Goal: Task Accomplishment & Management: Manage account settings

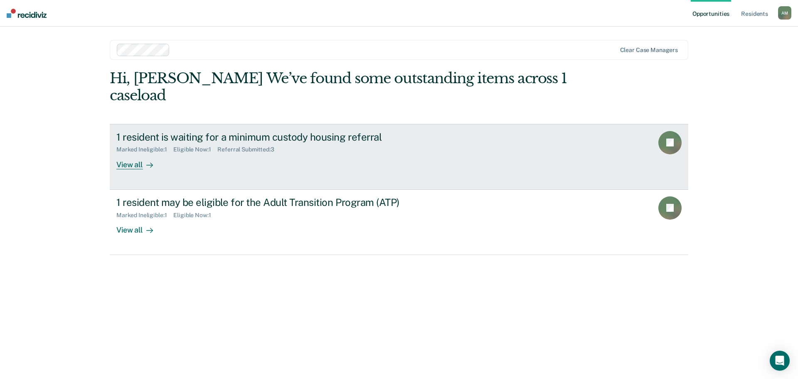
click at [241, 138] on div "1 resident is waiting for a minimum custody housing referral Marked Ineligible …" at bounding box center [272, 150] width 312 height 38
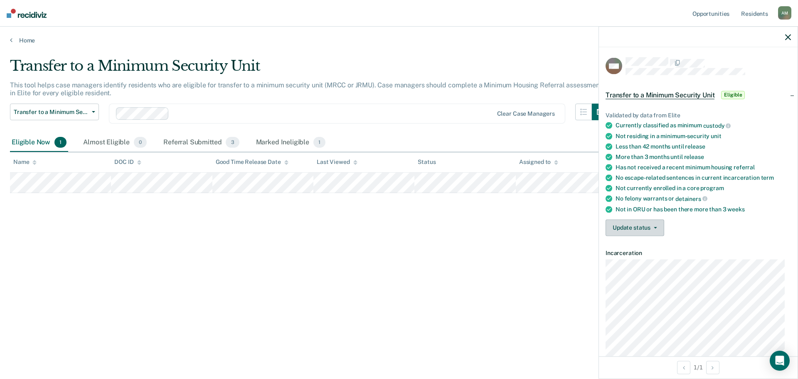
click at [656, 229] on button "Update status" at bounding box center [635, 227] width 59 height 17
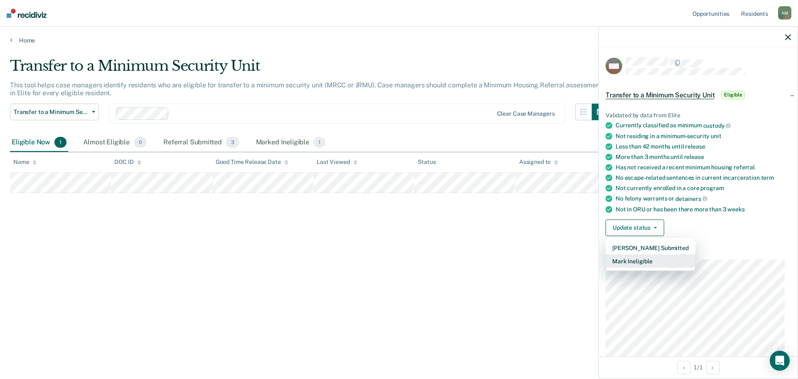
click at [643, 258] on button "Mark Ineligible" at bounding box center [651, 260] width 90 height 13
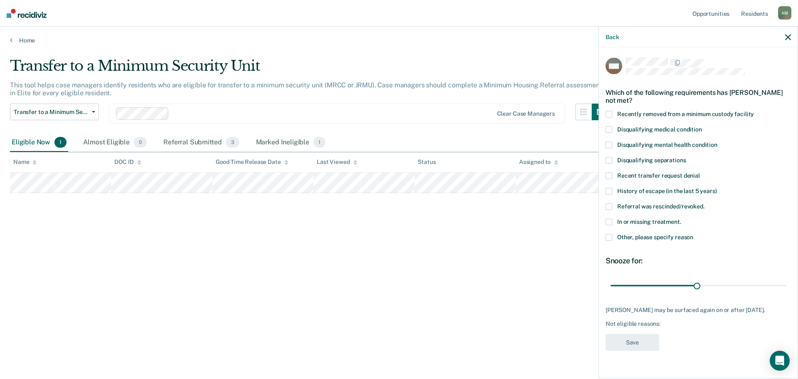
click at [648, 222] on span "In or missing treatment." at bounding box center [649, 221] width 64 height 7
drag, startPoint x: 697, startPoint y: 284, endPoint x: 792, endPoint y: 284, distance: 94.8
type input "60"
click at [786, 284] on input "range" at bounding box center [698, 285] width 175 height 15
click at [639, 334] on button "Save" at bounding box center [633, 342] width 54 height 17
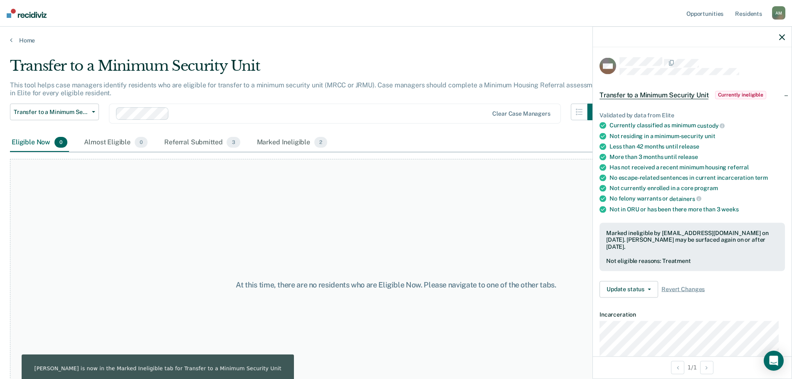
click at [781, 39] on icon "button" at bounding box center [782, 37] width 6 height 6
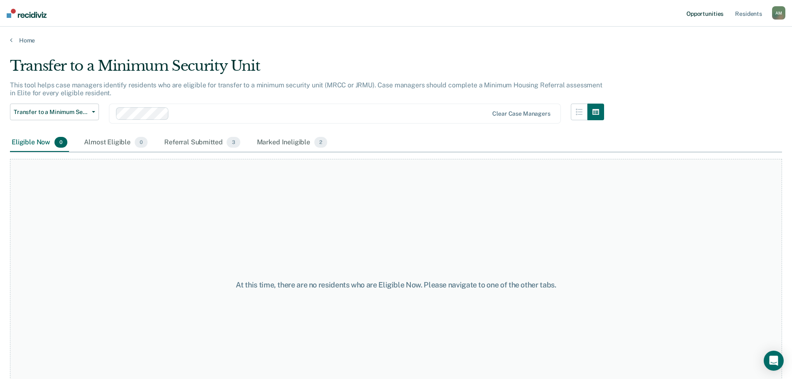
click at [710, 12] on link "Opportunities" at bounding box center [705, 13] width 40 height 27
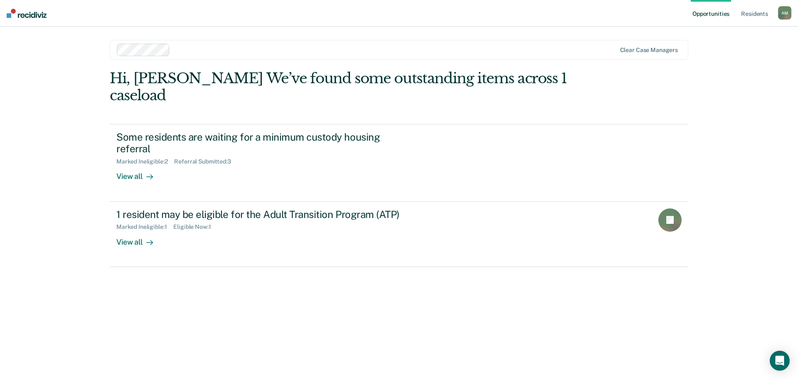
click at [259, 262] on div "Hi, [PERSON_NAME] We’ve found some outstanding items across 1 caseload Some res…" at bounding box center [399, 213] width 579 height 286
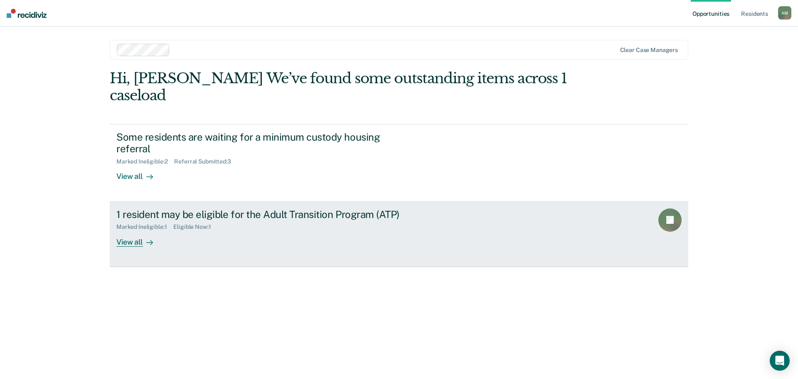
click at [268, 230] on link "1 resident may be eligible for the Adult Transition Program (ATP) Marked Inelig…" at bounding box center [399, 234] width 579 height 65
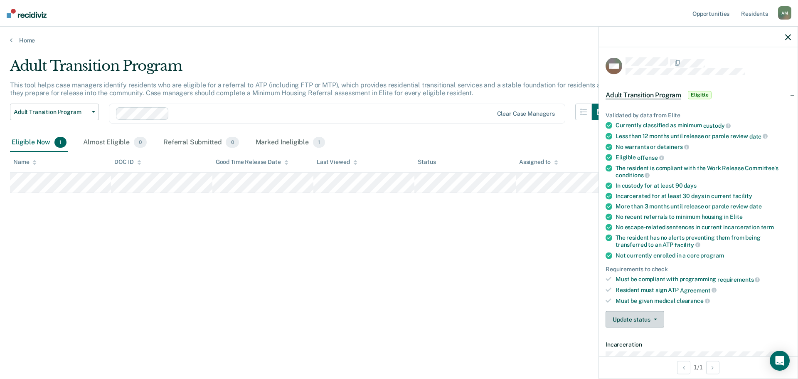
click at [654, 318] on icon "button" at bounding box center [655, 319] width 3 height 2
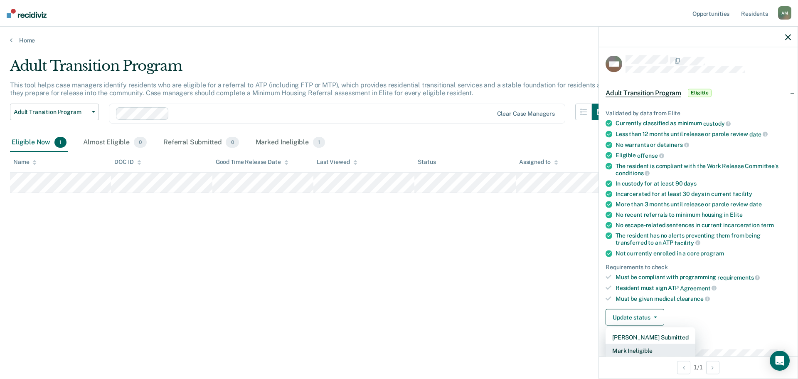
click at [650, 350] on button "Mark Ineligible" at bounding box center [651, 350] width 90 height 13
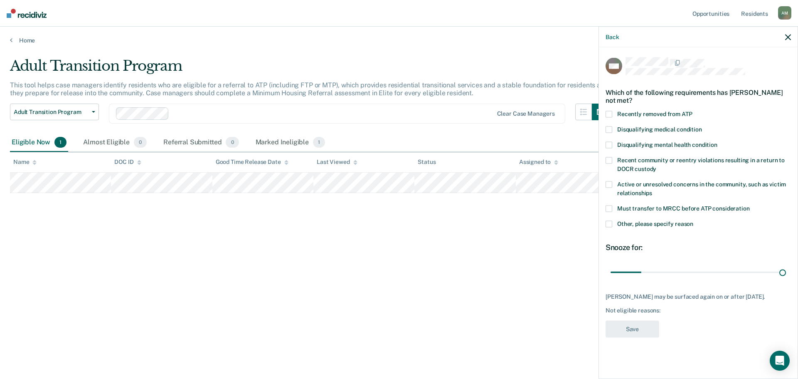
drag, startPoint x: 643, startPoint y: 270, endPoint x: 798, endPoint y: 267, distance: 155.1
type input "180"
click at [786, 267] on input "range" at bounding box center [698, 272] width 175 height 15
click at [345, 237] on div "Adult Transition Program This tool helps case managers identify residents who a…" at bounding box center [399, 186] width 778 height 259
click at [554, 49] on main "Adult Transition Program This tool helps case managers identify residents who a…" at bounding box center [399, 210] width 798 height 332
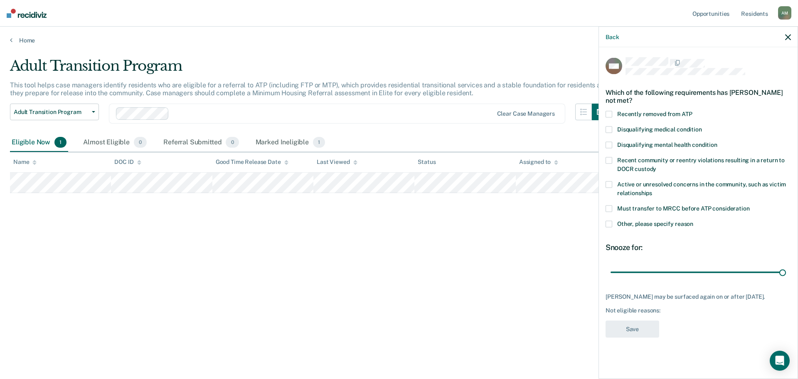
click at [649, 222] on span "Other, please specify reason" at bounding box center [655, 223] width 76 height 7
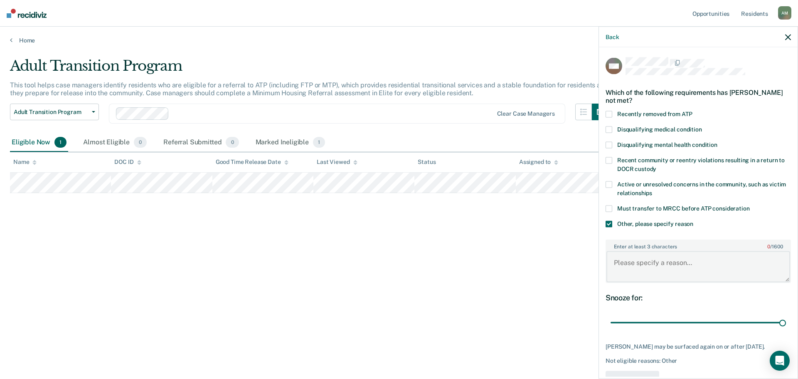
click at [649, 262] on textarea "Enter at least 3 characters 0 / 1600" at bounding box center [699, 266] width 184 height 31
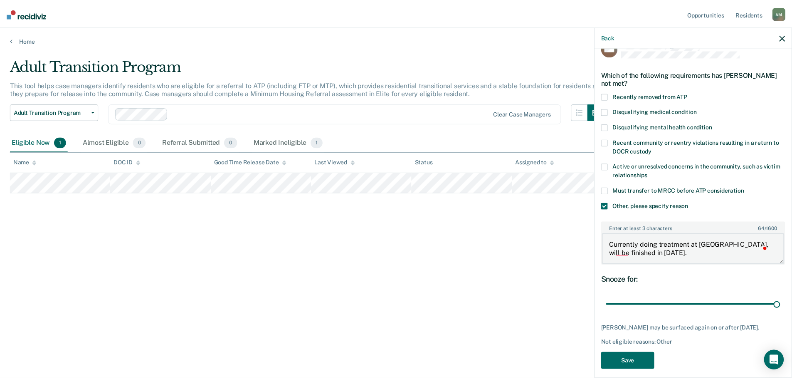
scroll to position [25, 0]
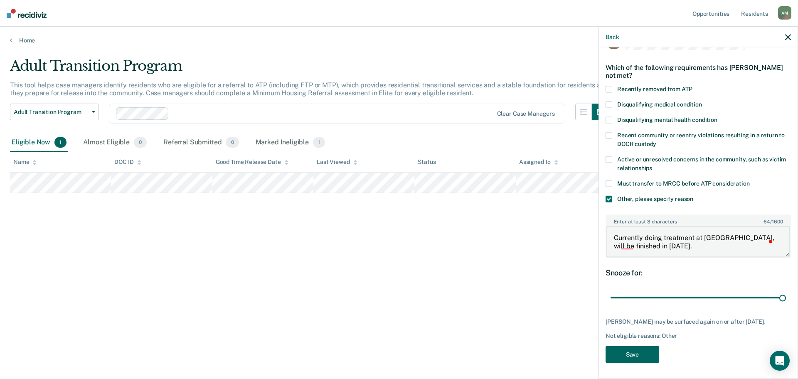
type textarea "Currently doing treatment at [GEOGRAPHIC_DATA], will be finished in [DATE]."
click at [634, 350] on button "Save" at bounding box center [633, 353] width 54 height 17
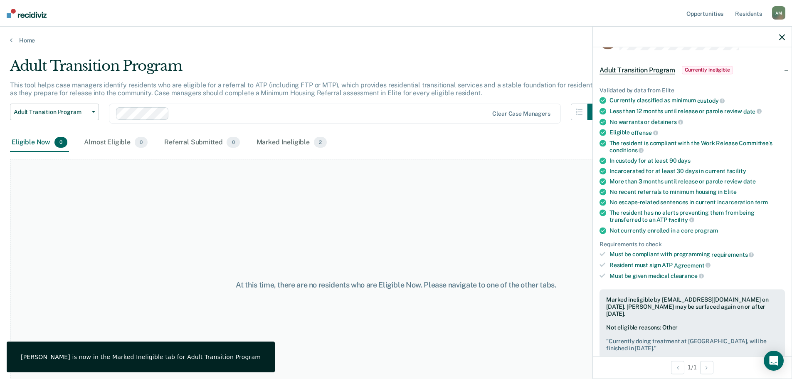
click at [428, 49] on main "Adult Transition Program This tool helps case managers identify residents who a…" at bounding box center [396, 210] width 792 height 332
click at [773, 36] on div at bounding box center [692, 37] width 199 height 21
click at [780, 38] on icon "button" at bounding box center [782, 37] width 6 height 6
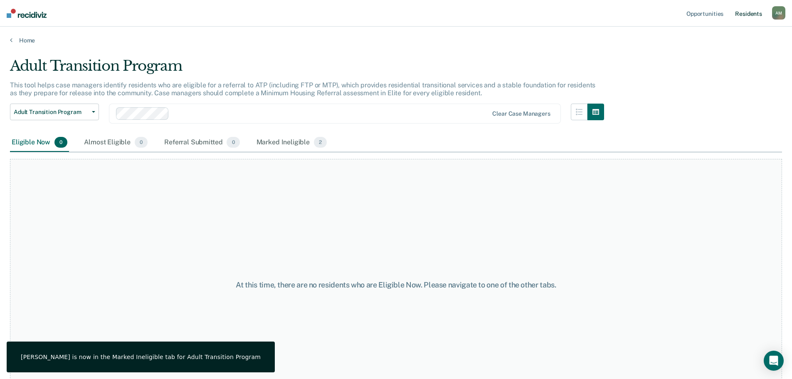
click at [750, 18] on link "Resident s" at bounding box center [748, 13] width 30 height 27
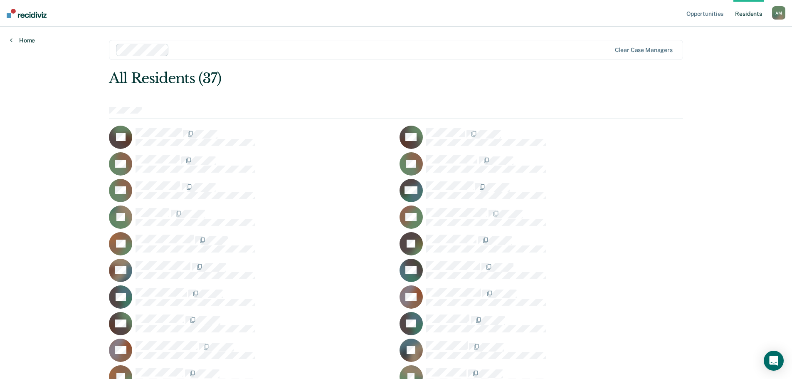
click at [24, 40] on link "Home" at bounding box center [22, 40] width 25 height 7
